Goal: Understand site structure: Understand site structure

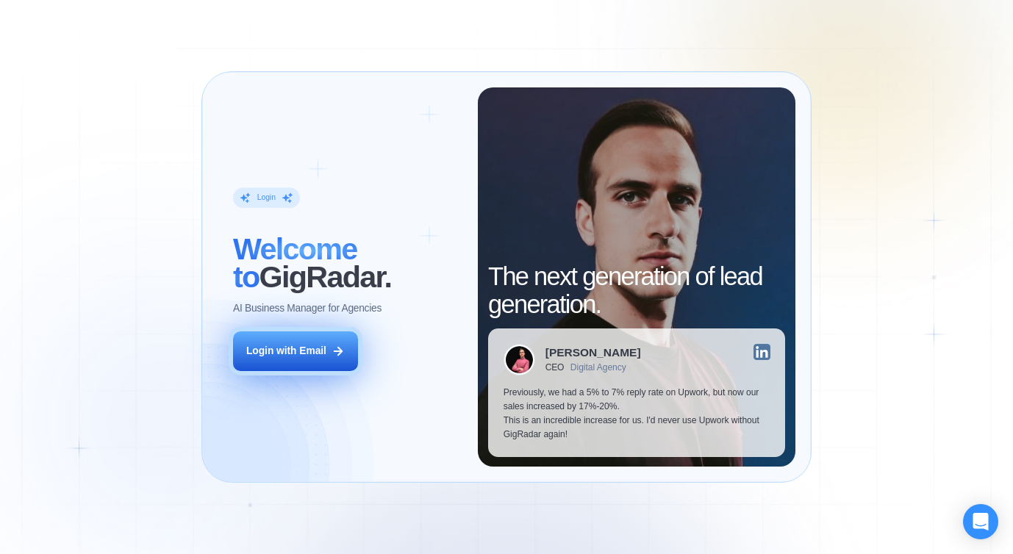
click at [329, 359] on button "Login with Email" at bounding box center [296, 351] width 126 height 39
